Goal: Information Seeking & Learning: Learn about a topic

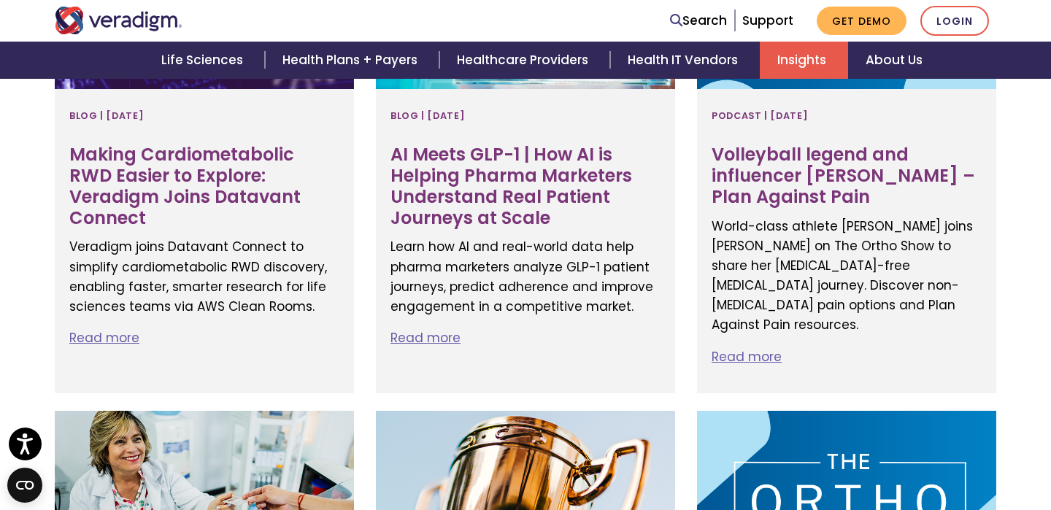
scroll to position [639, 0]
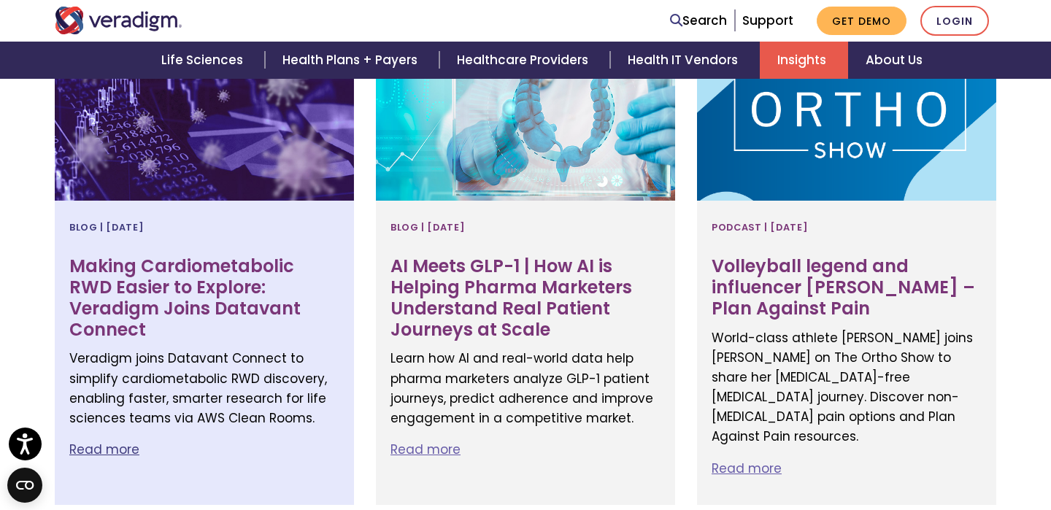
click at [260, 274] on h3 "Making Cardiometabolic RWD Easier to Explore: Veradigm Joins Datavant Connect" at bounding box center [204, 298] width 270 height 84
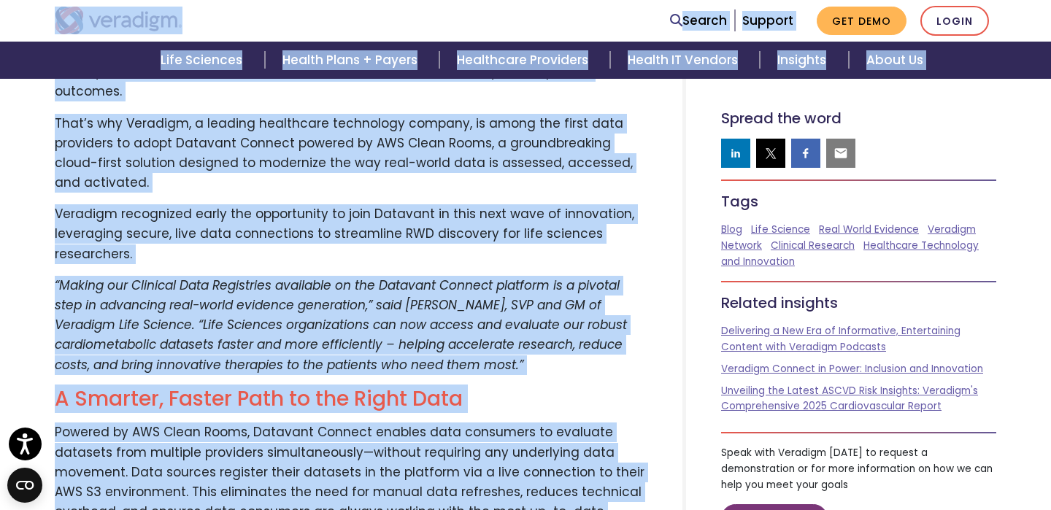
scroll to position [238, 0]
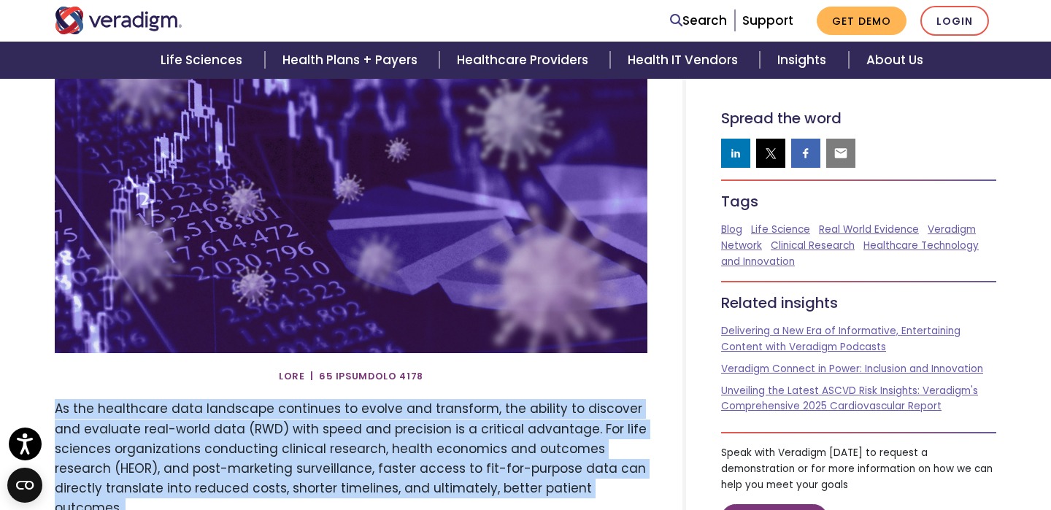
drag, startPoint x: 432, startPoint y: 391, endPoint x: 54, endPoint y: 396, distance: 377.9
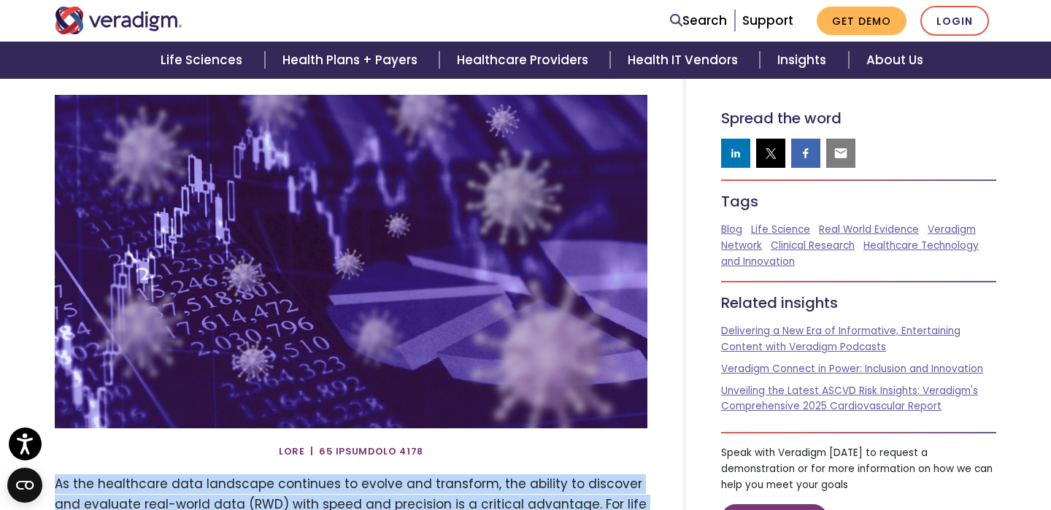
scroll to position [0, 0]
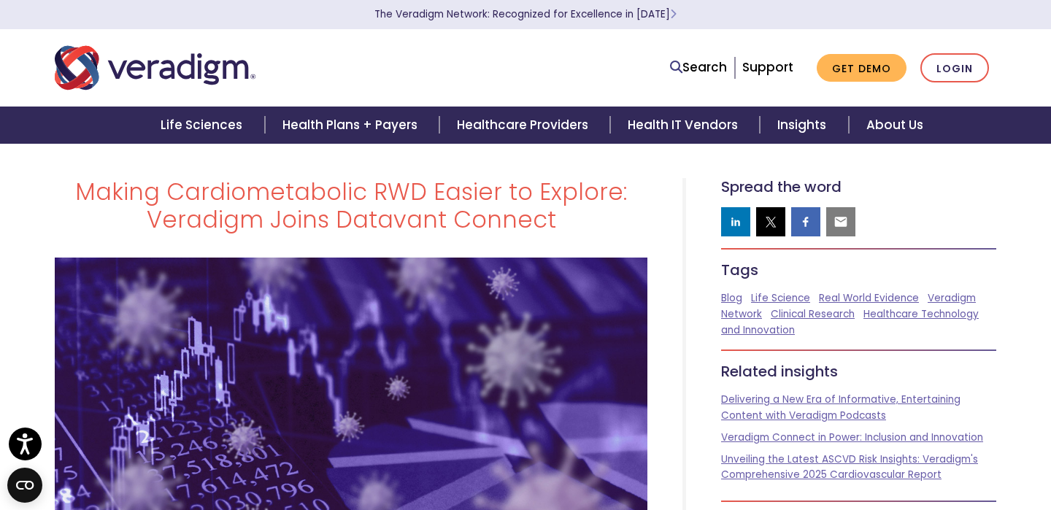
copy div "Lo ips dolorsitam cons adipiscin elitseddo ei tempor inc utlaboree, dol magnaal…"
click at [403, 185] on h1 "Making Cardiometabolic RWD Easier to Explore: Veradigm Joins Datavant Connect" at bounding box center [351, 206] width 592 height 56
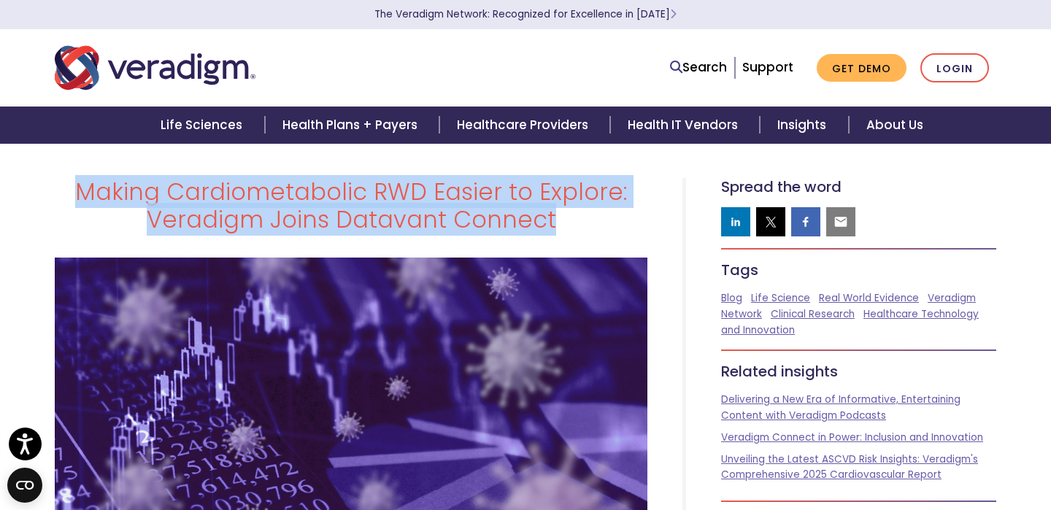
click at [403, 185] on h1 "Making Cardiometabolic RWD Easier to Explore: Veradigm Joins Datavant Connect" at bounding box center [351, 206] width 592 height 56
copy div "Making Cardiometabolic RWD Easier to Explore: Veradigm Joins Datavant Connect"
